Goal: Download file/media: Obtain a digital file from the website

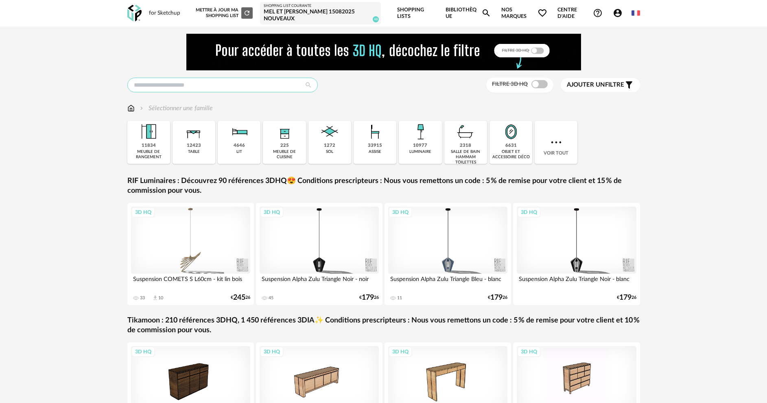
click at [168, 80] on input "text" at bounding box center [222, 85] width 190 height 15
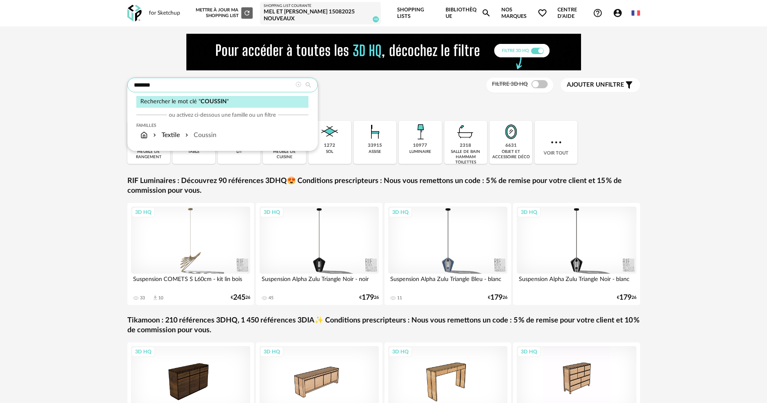
type input "*******"
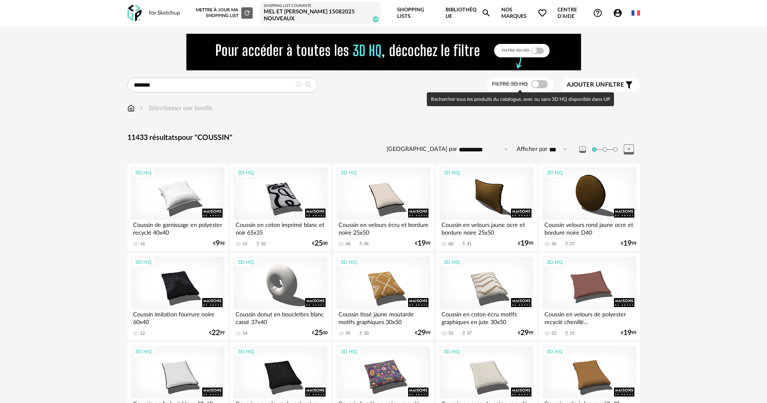
click at [542, 85] on span at bounding box center [540, 84] width 16 height 8
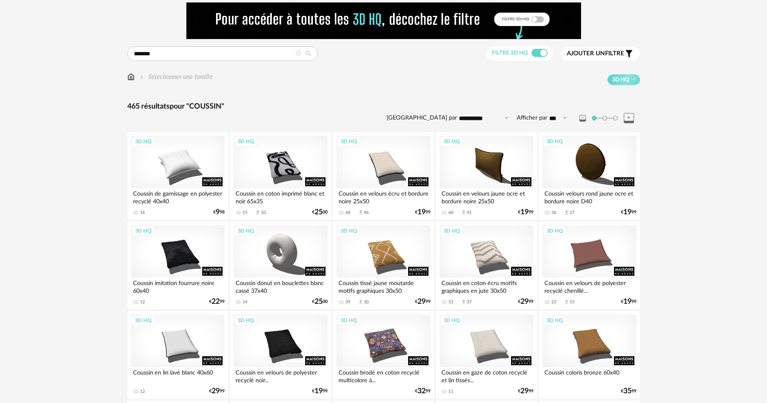
scroll to position [41, 0]
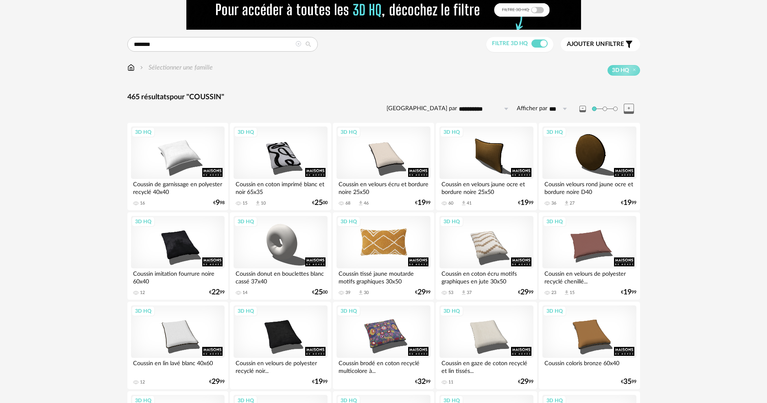
click at [374, 256] on div "3D HQ" at bounding box center [384, 242] width 94 height 53
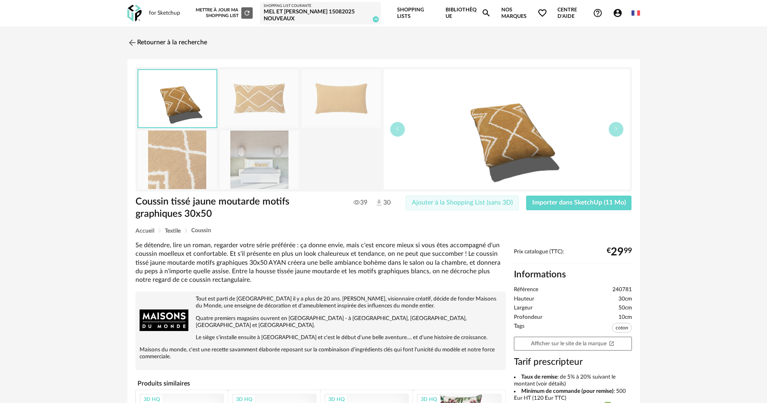
click at [460, 204] on span "Ajouter à la Shopping List (sans 3D)" at bounding box center [462, 202] width 101 height 7
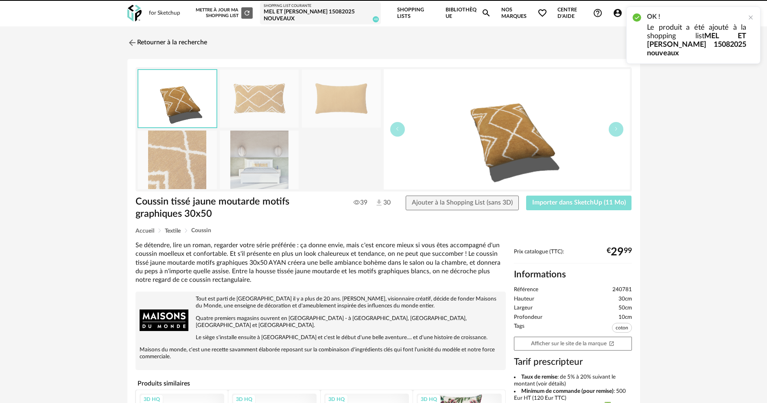
click at [566, 200] on span "Importer dans SketchUp (11 Mo)" at bounding box center [579, 202] width 94 height 7
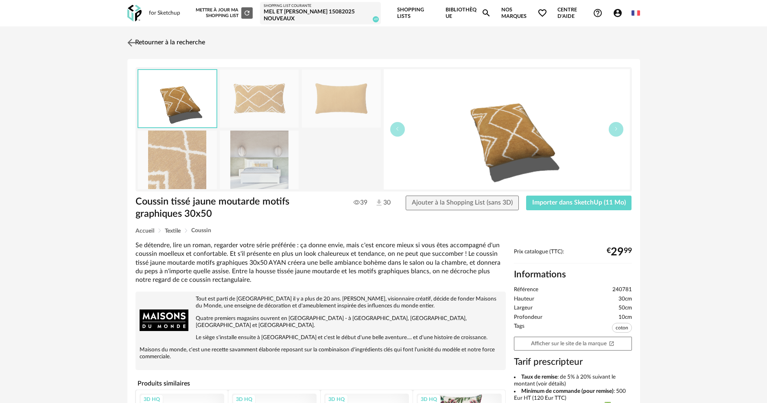
click at [142, 43] on link "Retourner à la recherche" at bounding box center [165, 43] width 80 height 18
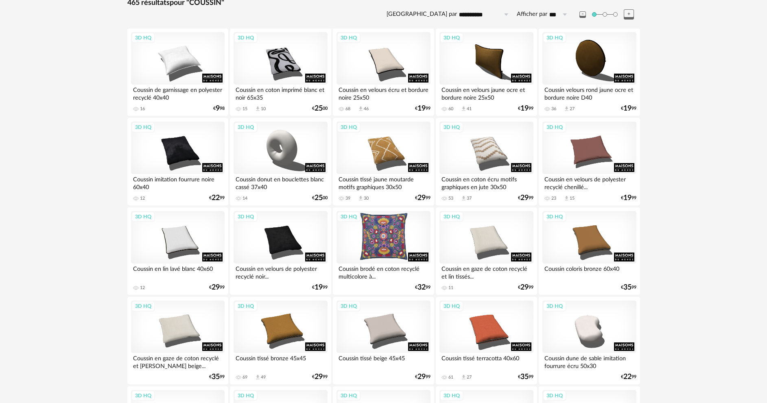
scroll to position [163, 0]
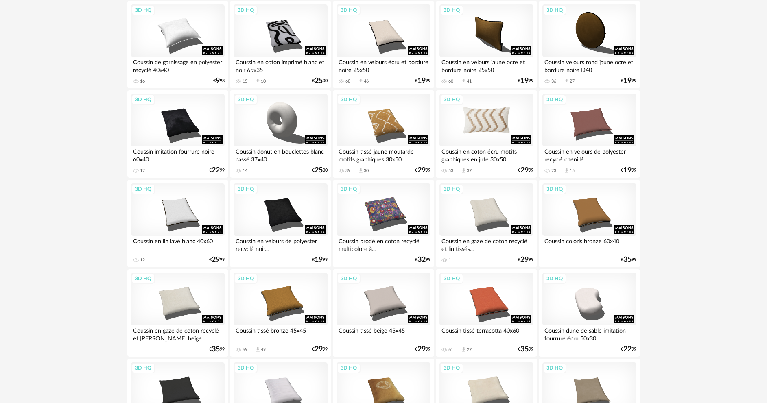
click at [488, 133] on div "3D HQ" at bounding box center [487, 120] width 94 height 53
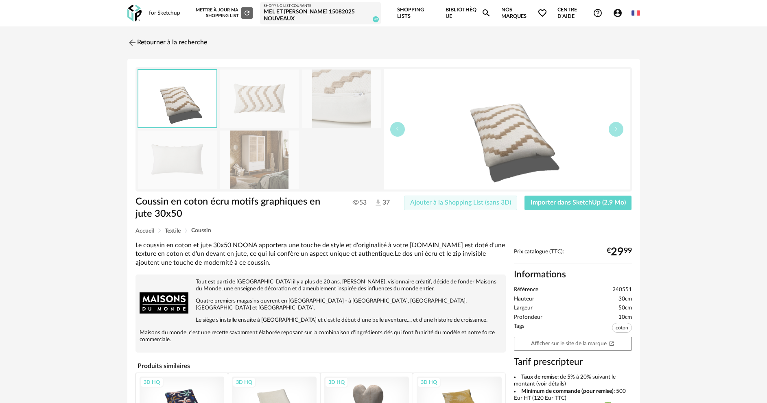
click at [433, 204] on span "Ajouter à la Shopping List (sans 3D)" at bounding box center [460, 202] width 101 height 7
click at [544, 201] on span "Importer dans SketchUp (2,9 Mo)" at bounding box center [578, 202] width 95 height 7
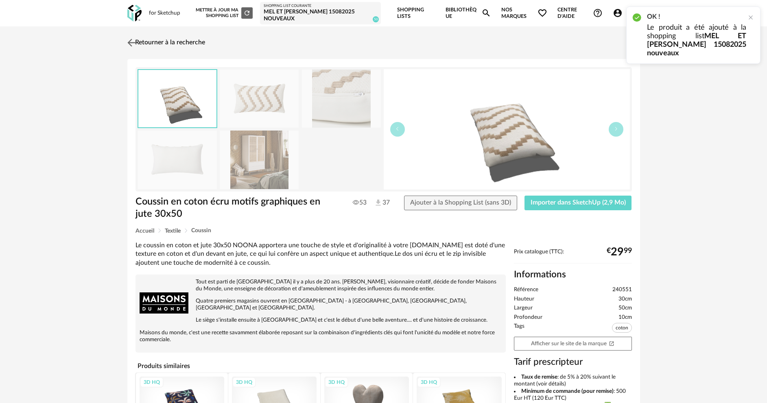
click at [173, 45] on link "Retourner à la recherche" at bounding box center [165, 43] width 80 height 18
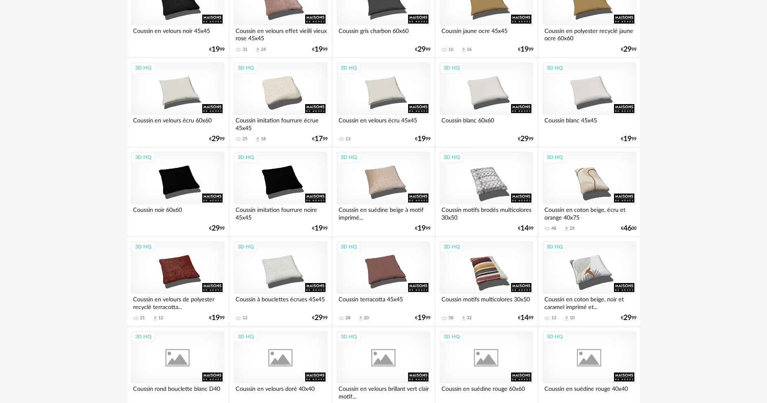
scroll to position [733, 0]
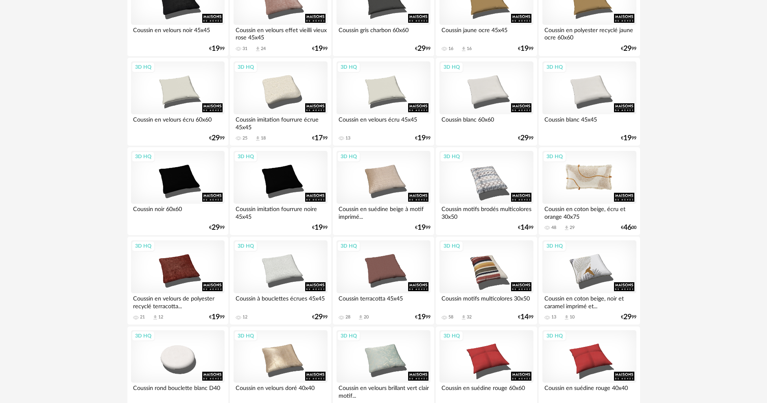
click at [568, 191] on div "3D HQ" at bounding box center [590, 177] width 94 height 53
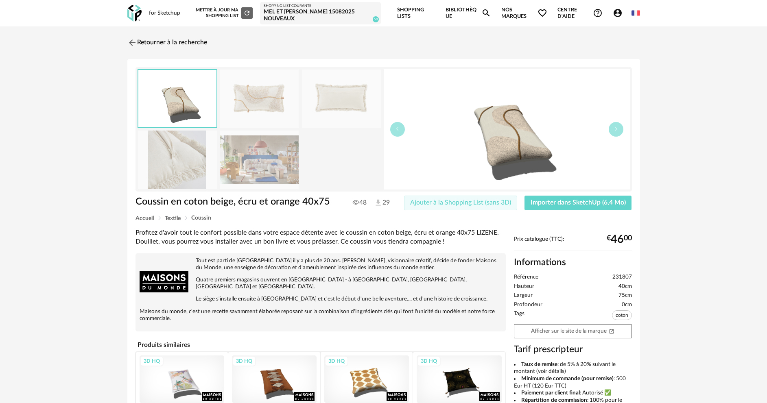
click at [483, 205] on span "Ajouter à la Shopping List (sans 3D)" at bounding box center [460, 202] width 101 height 7
click at [565, 200] on span "Importer dans SketchUp (6,4 Mo)" at bounding box center [578, 202] width 95 height 7
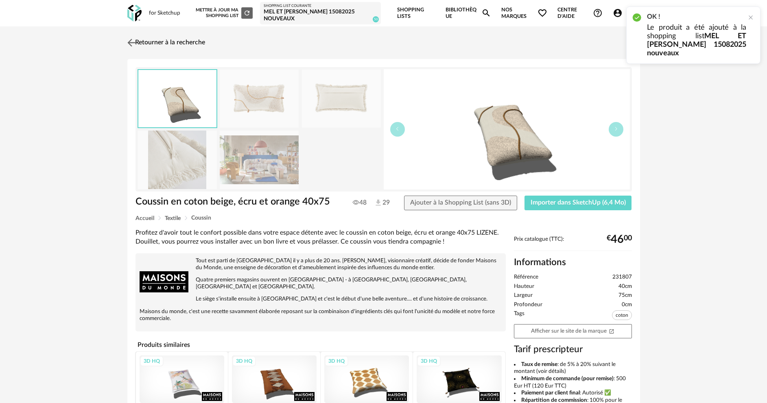
click at [186, 44] on link "Retourner à la recherche" at bounding box center [165, 43] width 80 height 18
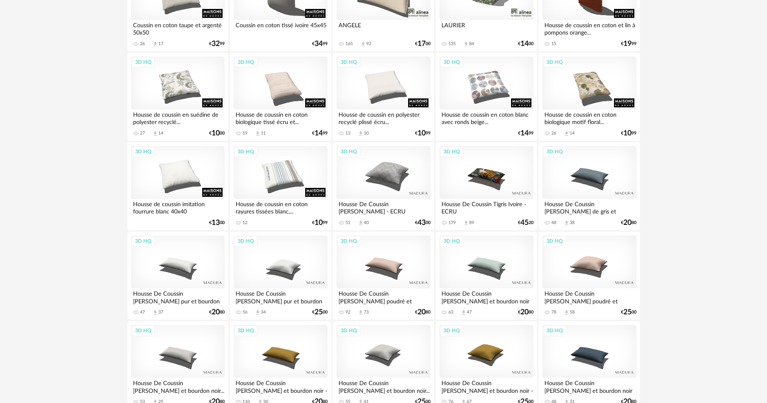
scroll to position [1605, 0]
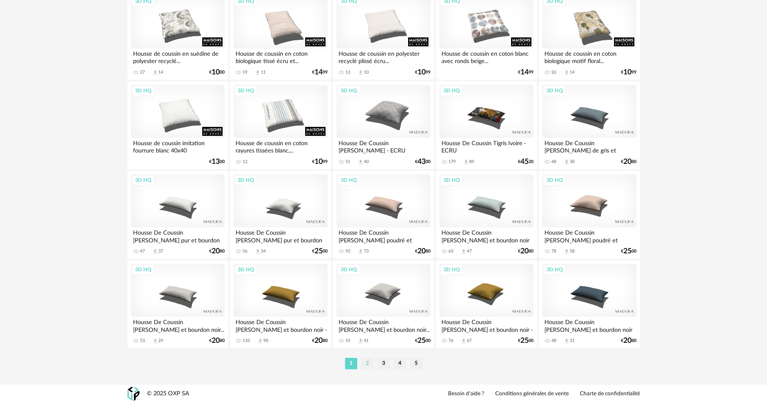
click at [368, 361] on li "2" at bounding box center [367, 363] width 12 height 11
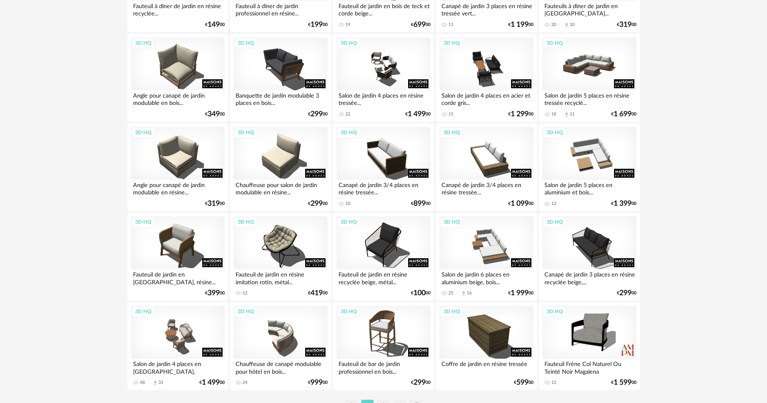
scroll to position [1605, 0]
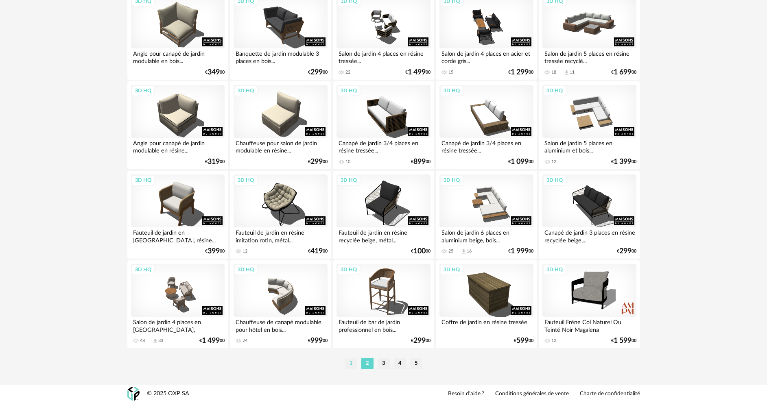
click at [352, 363] on li "1" at bounding box center [351, 363] width 12 height 11
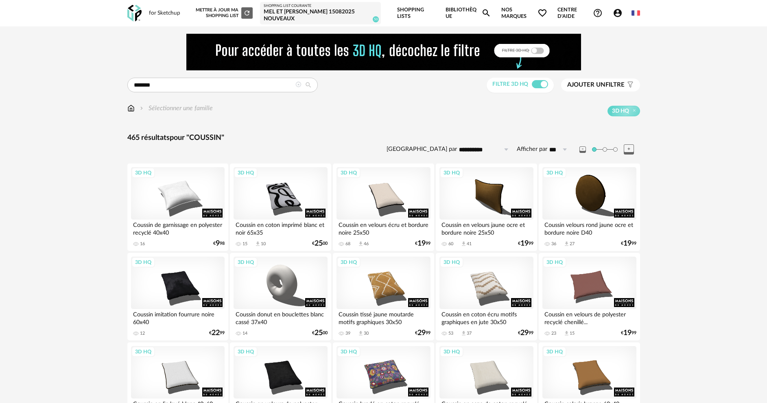
scroll to position [81, 0]
